Goal: Use online tool/utility: Utilize a website feature to perform a specific function

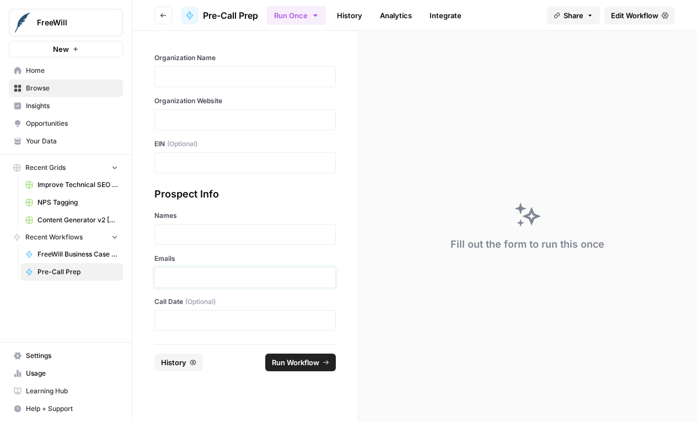
click at [251, 272] on p at bounding box center [245, 277] width 167 height 11
click at [234, 245] on div "**********" at bounding box center [244, 258] width 181 height 144
click at [226, 230] on p at bounding box center [245, 234] width 167 height 11
click at [260, 76] on p at bounding box center [245, 76] width 167 height 11
click at [245, 130] on div "**********" at bounding box center [244, 113] width 181 height 120
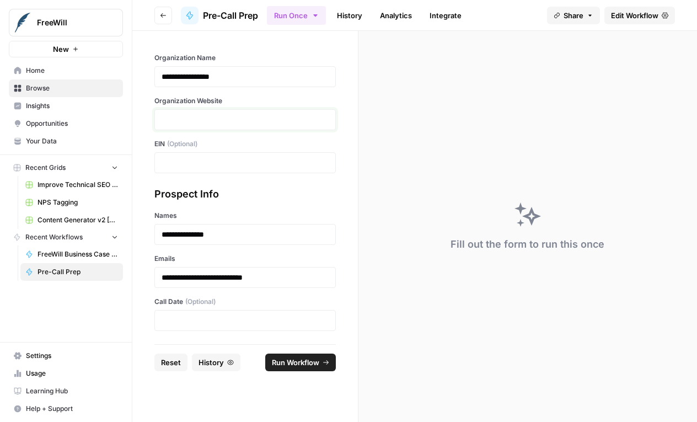
click at [254, 116] on p at bounding box center [245, 119] width 167 height 11
click at [296, 367] on span "Run Workflow" at bounding box center [295, 362] width 47 height 11
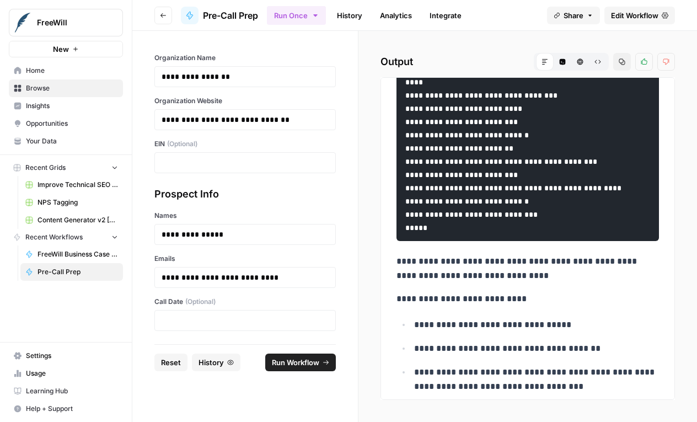
scroll to position [384, 0]
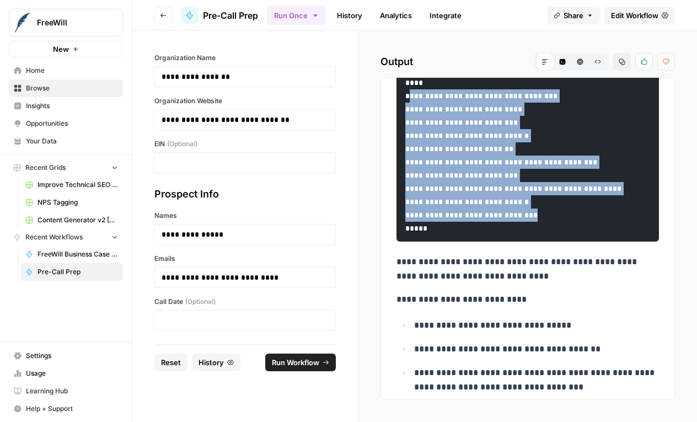
drag, startPoint x: 556, startPoint y: 282, endPoint x: 410, endPoint y: 144, distance: 200.9
copy code "**********"
click at [280, 360] on span "Run Workflow" at bounding box center [295, 362] width 47 height 11
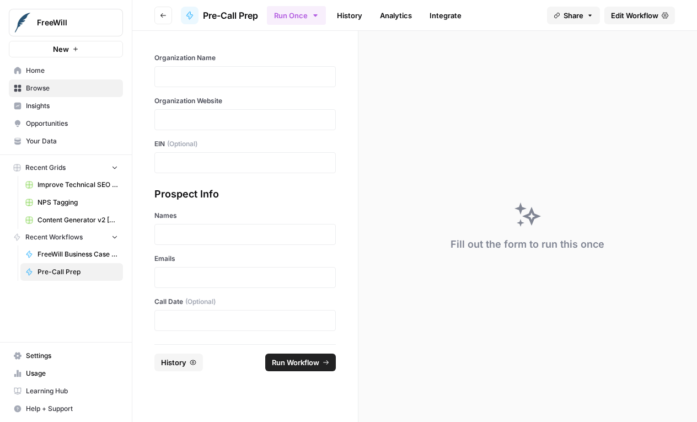
click at [277, 82] on div at bounding box center [244, 76] width 181 height 21
click at [275, 70] on div at bounding box center [244, 76] width 181 height 21
click at [267, 74] on p at bounding box center [245, 76] width 167 height 11
click at [260, 114] on div at bounding box center [244, 119] width 181 height 21
click at [260, 108] on div "Organization Website" at bounding box center [244, 113] width 181 height 34
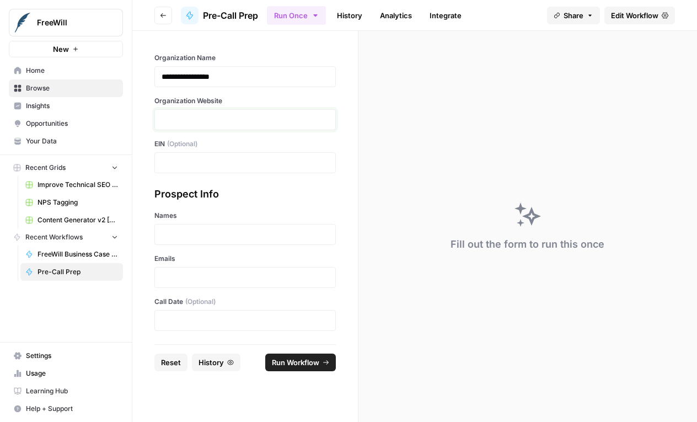
click at [257, 121] on p at bounding box center [245, 119] width 167 height 11
click at [232, 234] on p at bounding box center [245, 234] width 167 height 11
click at [221, 277] on p at bounding box center [245, 277] width 167 height 11
click at [318, 355] on button "Run Workflow" at bounding box center [300, 362] width 71 height 18
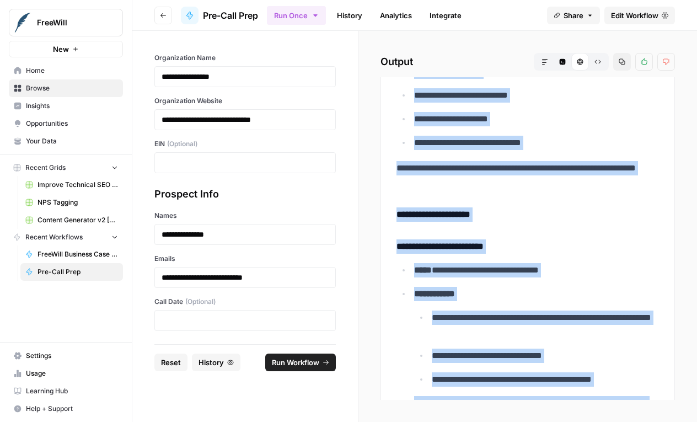
scroll to position [697, 0]
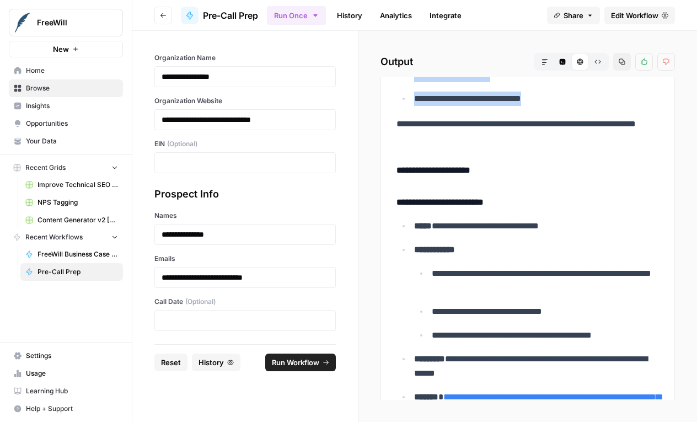
drag, startPoint x: 415, startPoint y: 216, endPoint x: 569, endPoint y: 100, distance: 192.6
copy ul "**********"
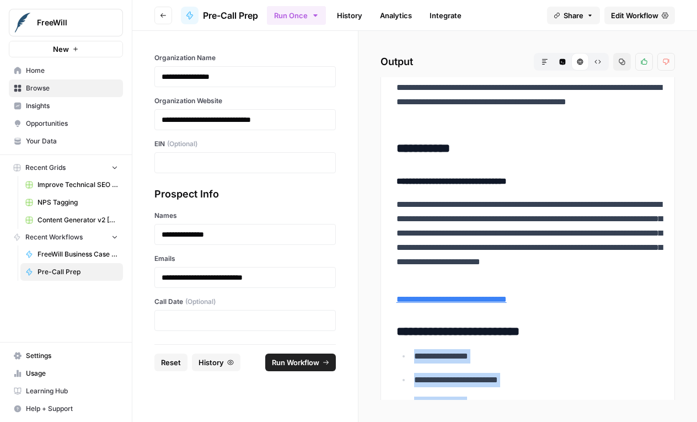
scroll to position [0, 0]
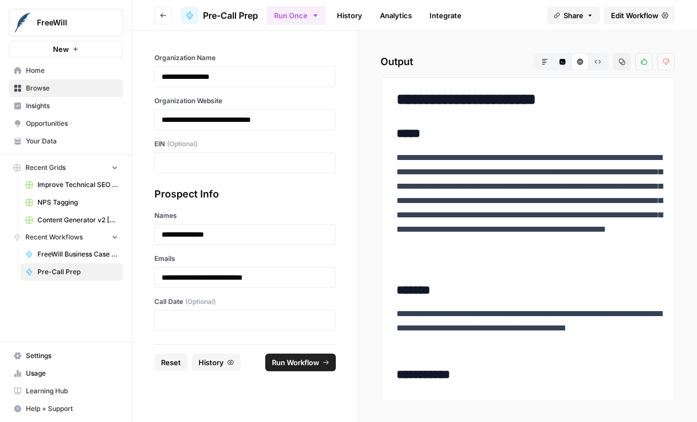
click at [522, 226] on p "**********" at bounding box center [528, 208] width 263 height 115
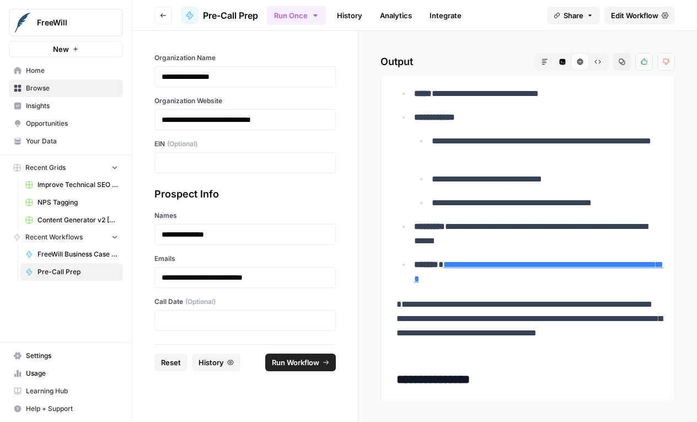
scroll to position [866, 0]
